Goal: Task Accomplishment & Management: Use online tool/utility

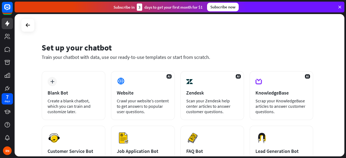
drag, startPoint x: 345, startPoint y: 47, endPoint x: 345, endPoint y: 60, distance: 13.8
click at [345, 60] on div "Set up your chatbot Train your chatbot with data, use our ready-to-use template…" at bounding box center [180, 86] width 331 height 144
click at [321, 44] on div "Set up your chatbot Train your chatbot with data, use our ready-to-use template…" at bounding box center [180, 85] width 330 height 142
drag, startPoint x: 344, startPoint y: 63, endPoint x: 345, endPoint y: 80, distance: 17.3
click at [345, 80] on div "Set up your chatbot Train your chatbot with data, use our ready-to-use template…" at bounding box center [180, 86] width 331 height 144
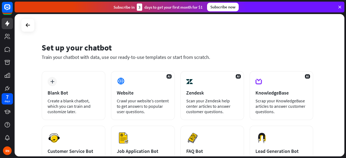
click at [314, 32] on div "Set up your chatbot Train your chatbot with data, use our ready-to-use template…" at bounding box center [180, 85] width 330 height 142
click at [7, 52] on icon at bounding box center [7, 49] width 6 height 6
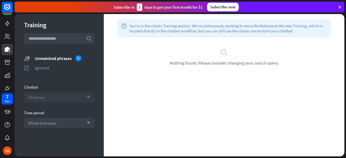
click at [83, 100] on div "All stories arrow_down" at bounding box center [59, 97] width 70 height 10
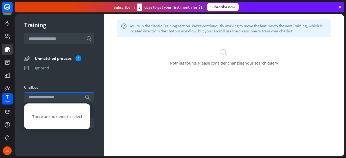
click at [69, 85] on div "Chatbot" at bounding box center [59, 87] width 70 height 5
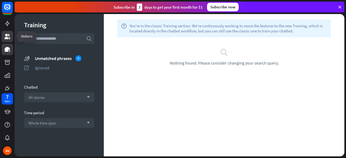
click at [4, 39] on icon at bounding box center [7, 36] width 6 height 6
